Goal: Transaction & Acquisition: Purchase product/service

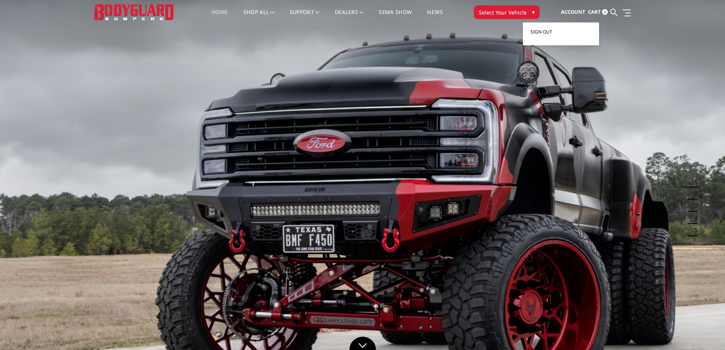
click at [535, 32] on span "Sign out" at bounding box center [542, 32] width 22 height 6
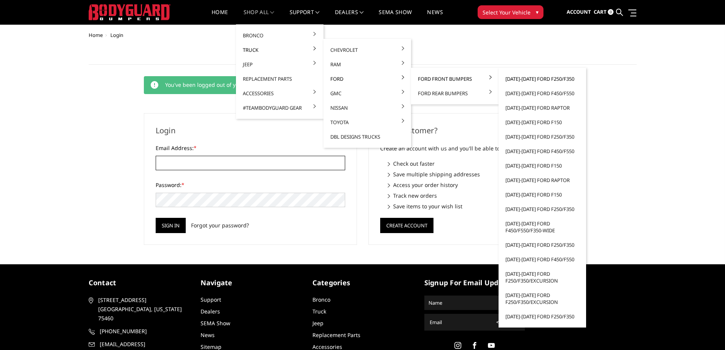
type input "txtruckacc@gmail.com"
click at [526, 81] on link "[DATE]-[DATE] Ford F250/F350" at bounding box center [542, 79] width 81 height 14
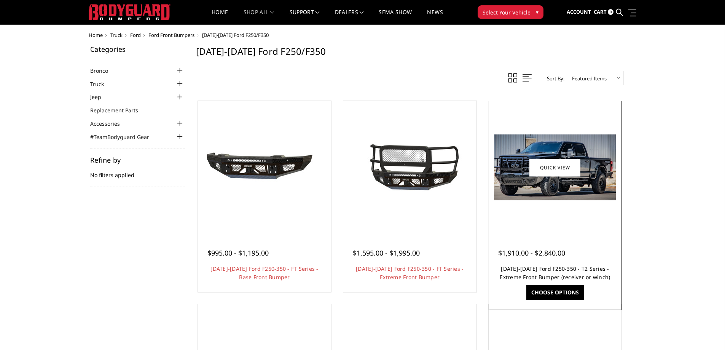
click at [545, 273] on link "2023-2025 Ford F250-350 - T2 Series - Extreme Front Bumper (receiver or winch)" at bounding box center [555, 273] width 110 height 16
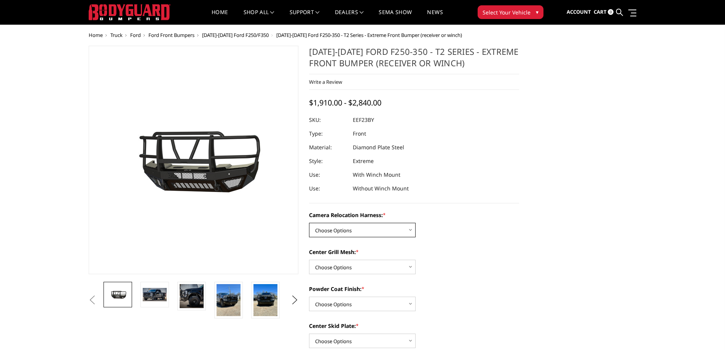
click at [379, 230] on select "Choose Options Without camera harness With camera harness" at bounding box center [362, 230] width 107 height 14
select select "3753"
click at [309, 223] on select "Choose Options Without camera harness With camera harness" at bounding box center [362, 230] width 107 height 14
click at [372, 266] on select "Choose Options Without expanded metal With expanded metal" at bounding box center [362, 267] width 107 height 14
select select "3751"
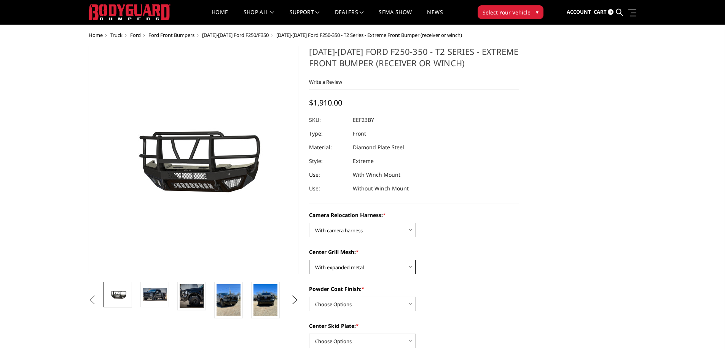
click at [309, 260] on select "Choose Options Without expanded metal With expanded metal" at bounding box center [362, 267] width 107 height 14
click at [383, 305] on select "Choose Options Textured Black Powder Coat Gloss Black Powder Coat Bare Metal" at bounding box center [362, 304] width 107 height 14
select select "3749"
click at [309, 297] on select "Choose Options Textured Black Powder Coat Gloss Black Powder Coat Bare Metal" at bounding box center [362, 304] width 107 height 14
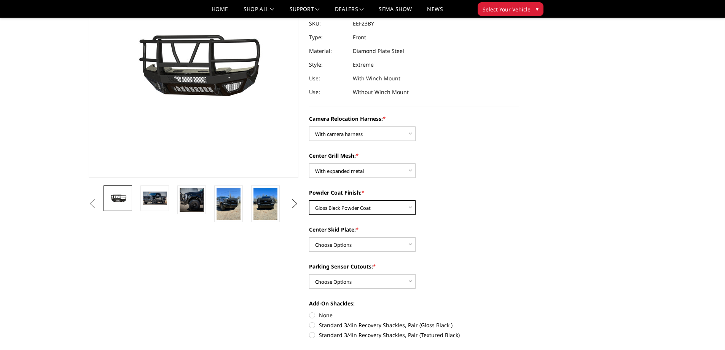
scroll to position [89, 0]
click at [375, 246] on select "Choose Options Winch Mount Skid Plate Standard Skid Plate (included) 2" Receive…" at bounding box center [362, 244] width 107 height 14
select select "3747"
click at [309, 237] on select "Choose Options Winch Mount Skid Plate Standard Skid Plate (included) 2" Receive…" at bounding box center [362, 244] width 107 height 14
click at [371, 282] on select "Choose Options Yes - With Parking Sensor Cutouts" at bounding box center [362, 281] width 107 height 14
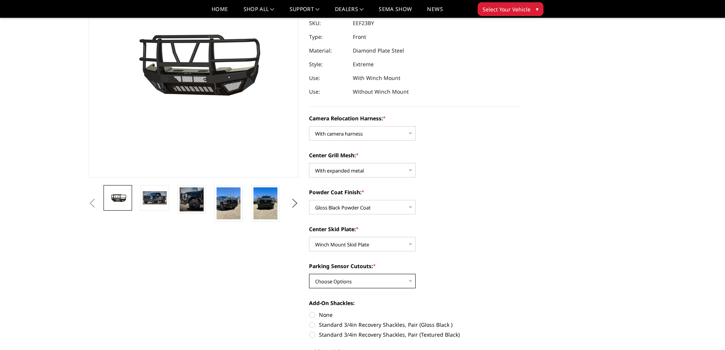
select select "3744"
click at [309, 274] on select "Choose Options Yes - With Parking Sensor Cutouts" at bounding box center [362, 281] width 107 height 14
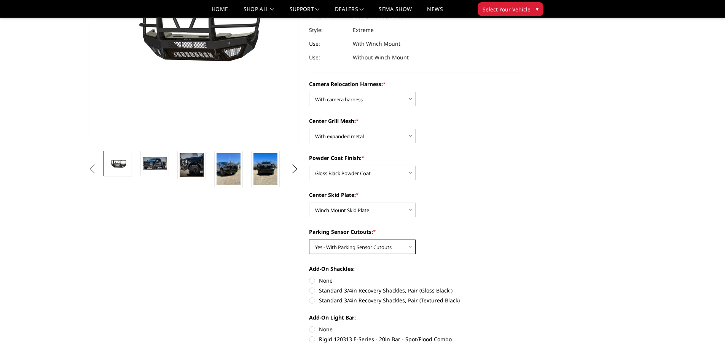
scroll to position [140, 0]
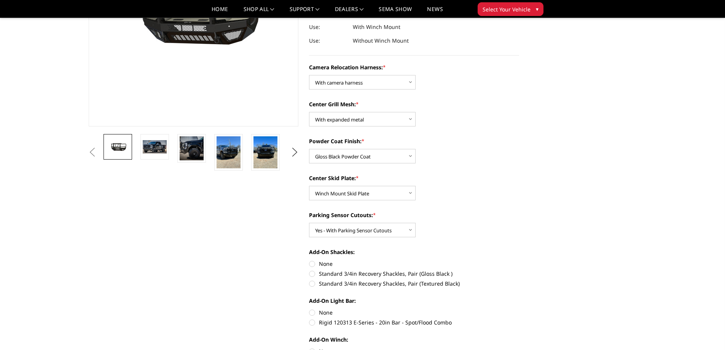
click at [315, 274] on label "Standard 3/4in Recovery Shackles, Pair (Gloss Black )" at bounding box center [414, 273] width 210 height 8
click at [519, 260] on input "Standard 3/4in Recovery Shackles, Pair (Gloss Black )" at bounding box center [519, 260] width 0 height 0
radio input "true"
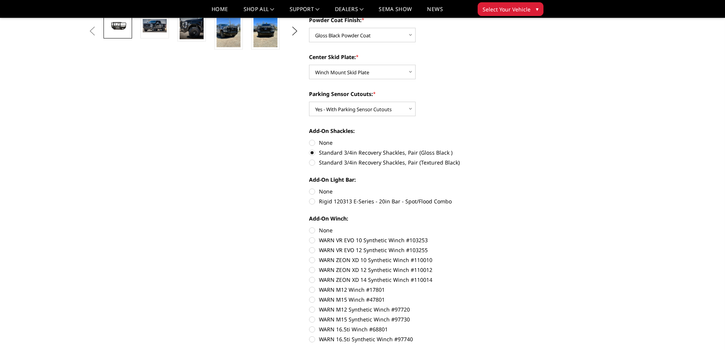
scroll to position [292, 0]
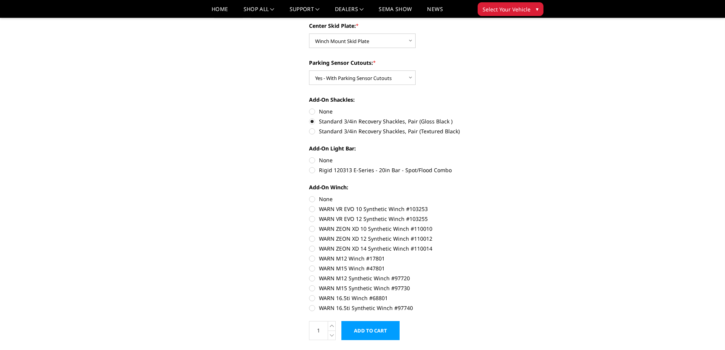
click at [313, 159] on label "None" at bounding box center [414, 160] width 210 height 8
click at [309, 156] on input "None" at bounding box center [309, 156] width 0 height 0
radio input "true"
click at [313, 199] on label "None" at bounding box center [414, 199] width 210 height 8
click at [309, 195] on input "None" at bounding box center [309, 195] width 0 height 0
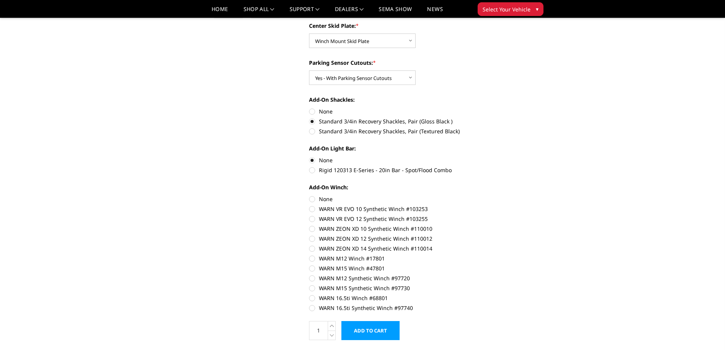
radio input "true"
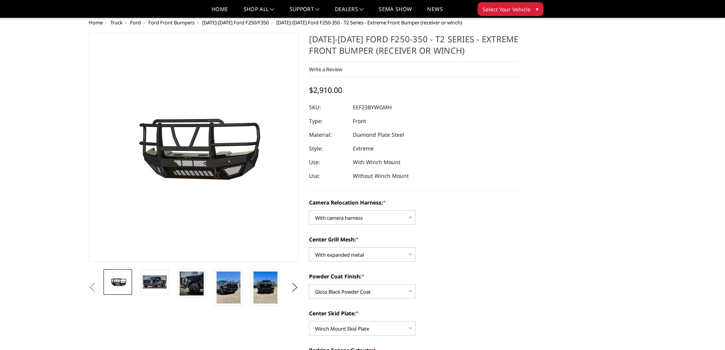
scroll to position [0, 0]
